Goal: Information Seeking & Learning: Learn about a topic

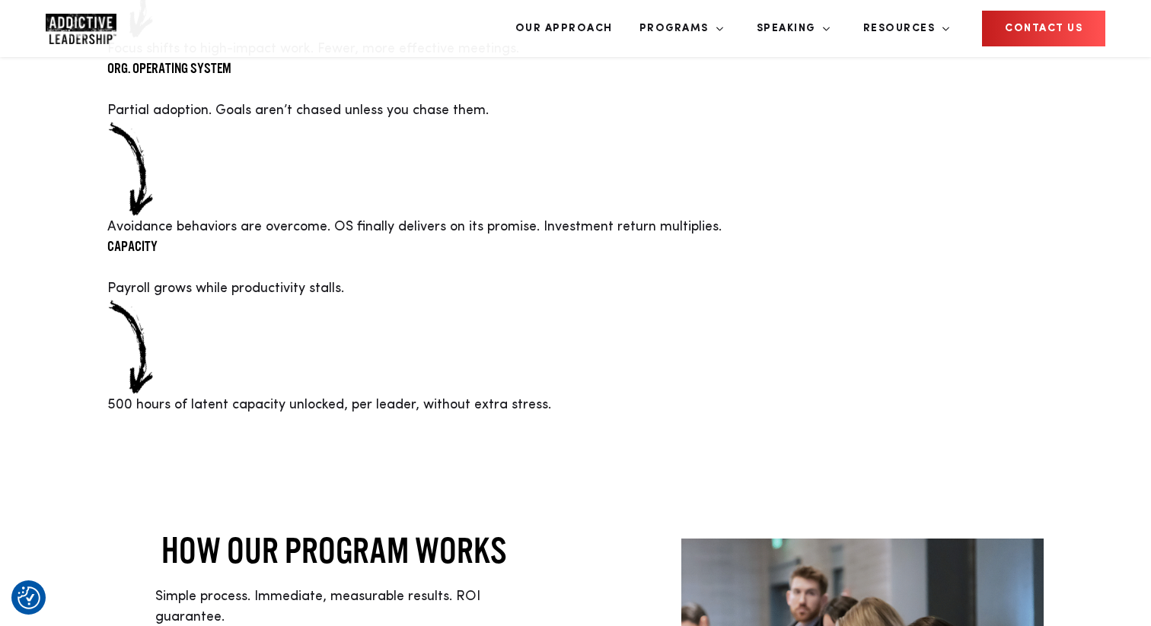
scroll to position [3235, 0]
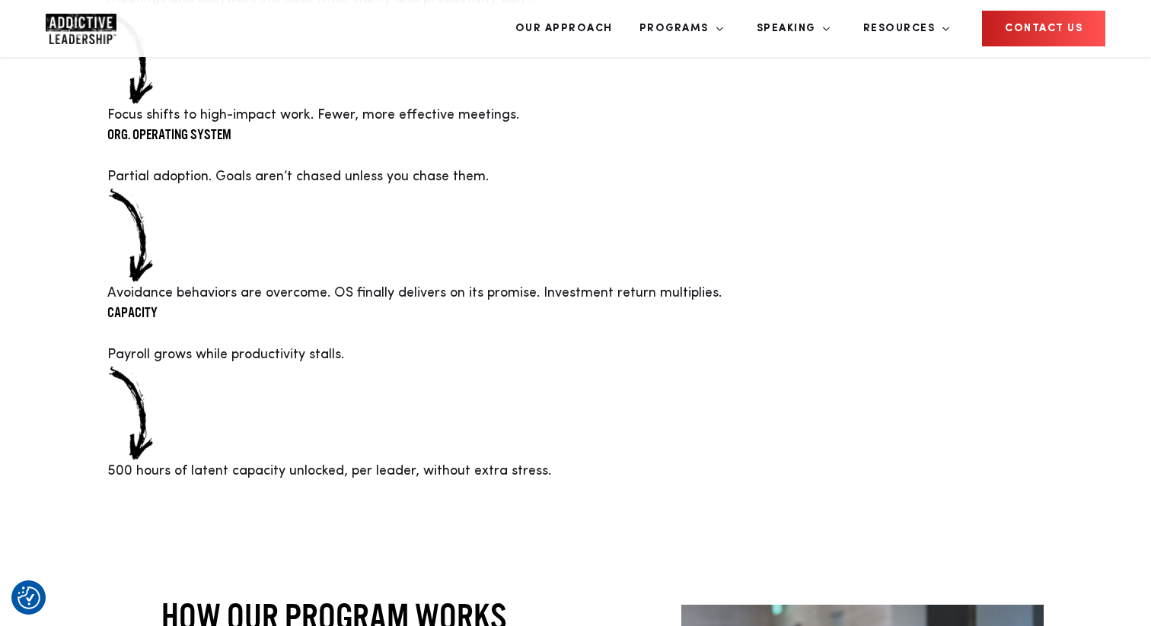
scroll to position [3218, 0]
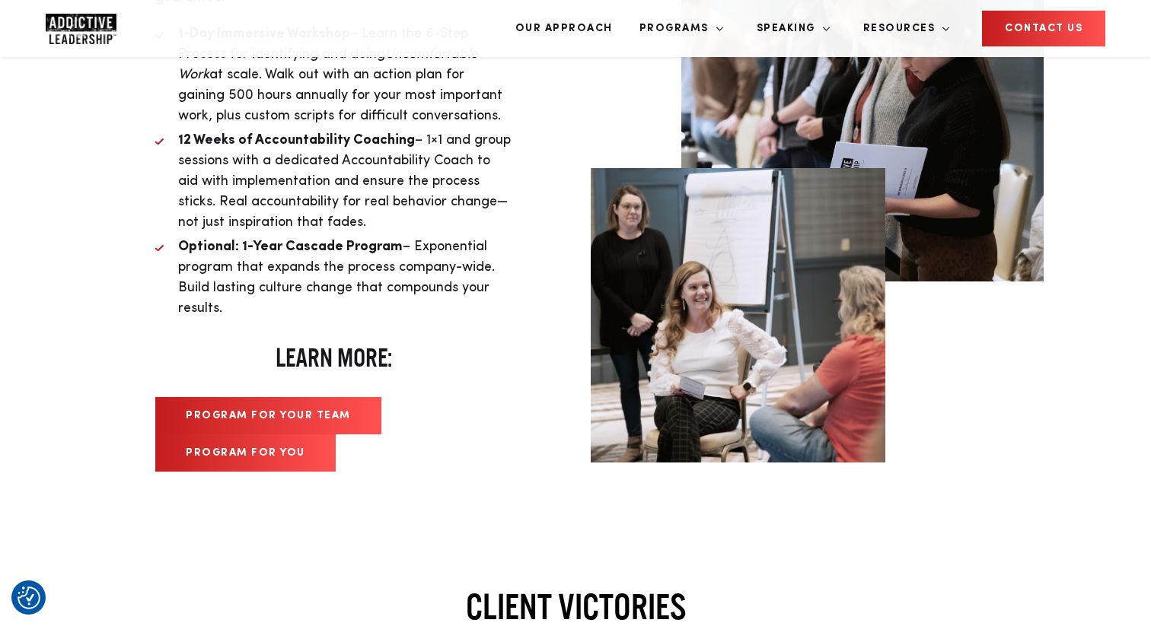
scroll to position [3865, 0]
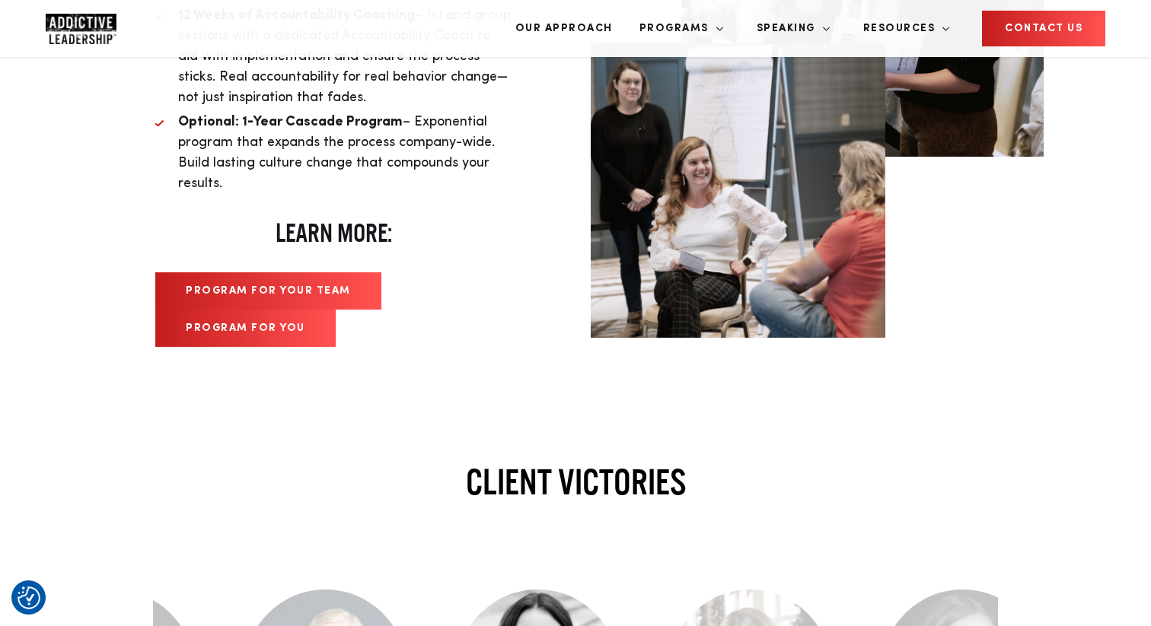
scroll to position [3989, 0]
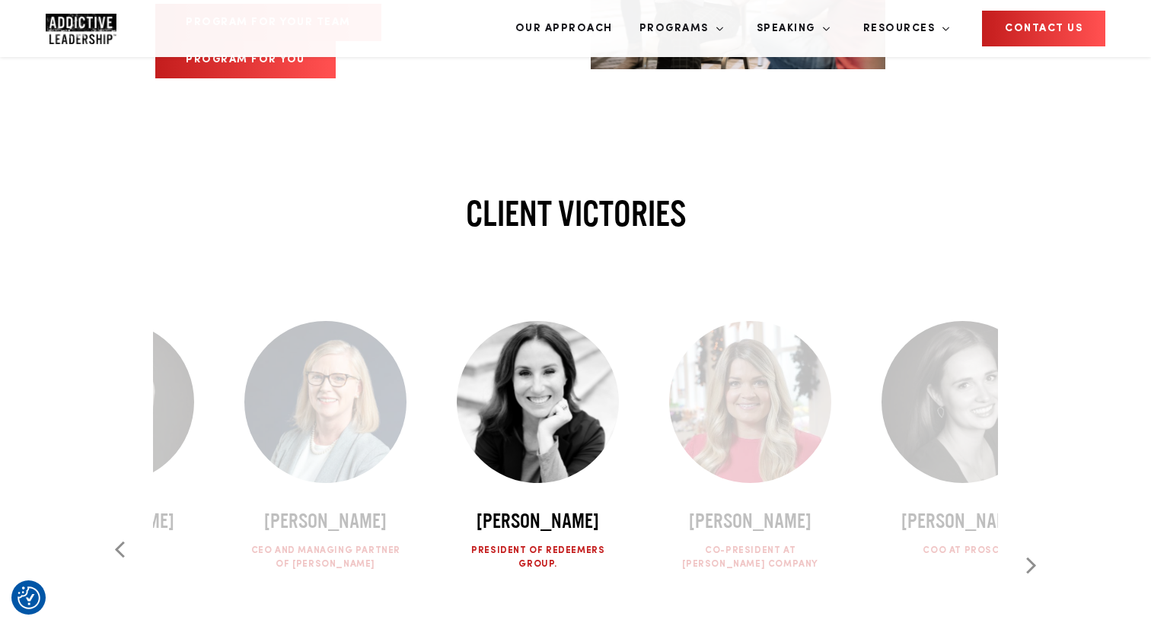
scroll to position [4271, 0]
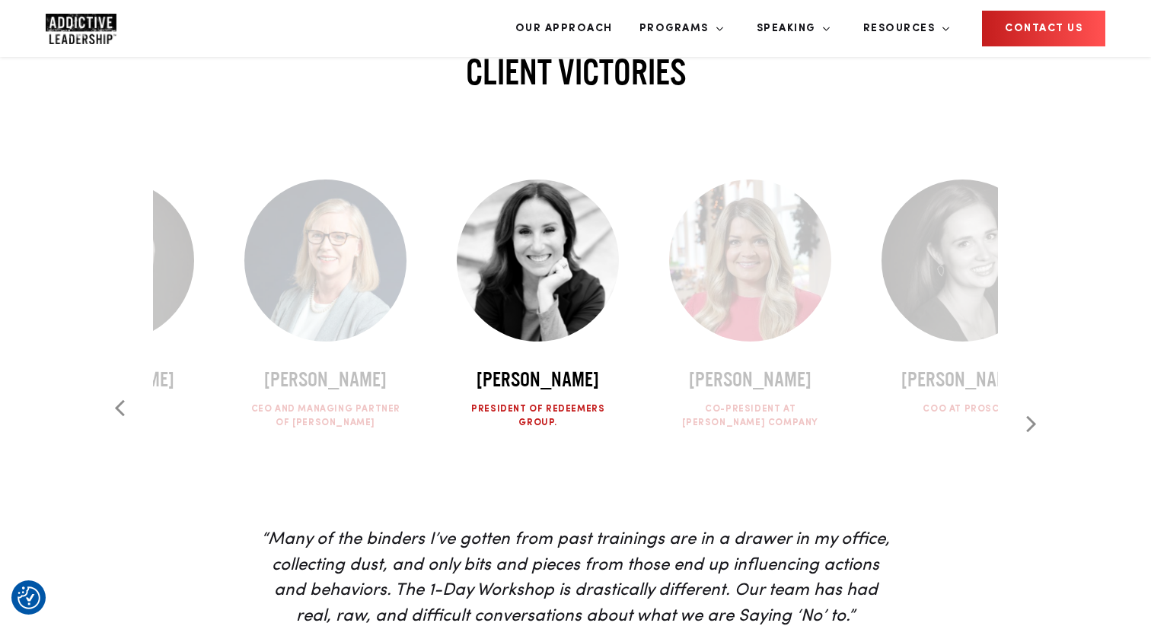
scroll to position [4401, 0]
